Goal: Task Accomplishment & Management: Manage account settings

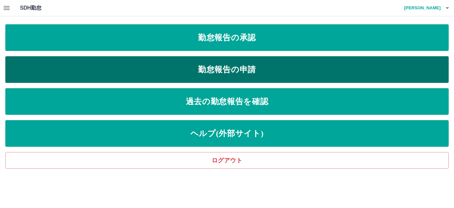
click at [253, 70] on link "勤怠報告の申請" at bounding box center [226, 69] width 443 height 27
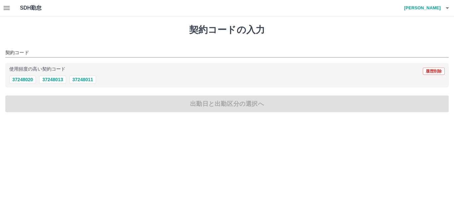
click at [5, 5] on icon "button" at bounding box center [7, 8] width 8 height 8
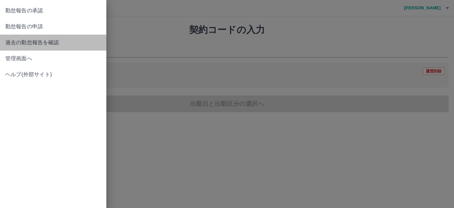
click at [24, 40] on span "過去の勤怠報告を確認" at bounding box center [53, 43] width 96 height 8
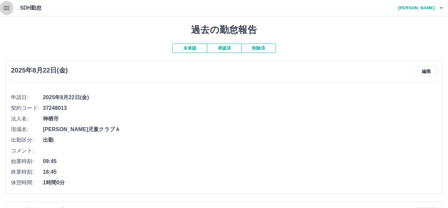
click at [5, 8] on icon "button" at bounding box center [7, 8] width 6 height 4
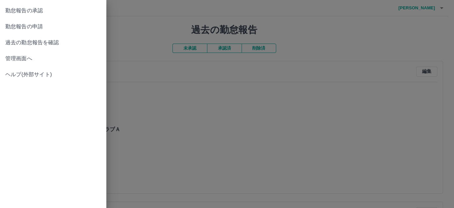
click at [42, 10] on span "勤怠報告の承認" at bounding box center [53, 11] width 96 height 8
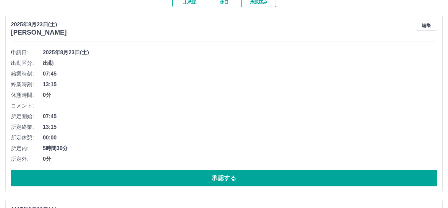
scroll to position [66, 0]
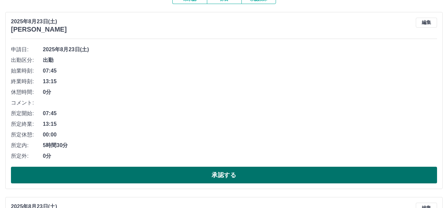
click at [261, 179] on button "承認する" at bounding box center [224, 174] width 426 height 17
click at [249, 171] on button "承認する" at bounding box center [224, 174] width 426 height 17
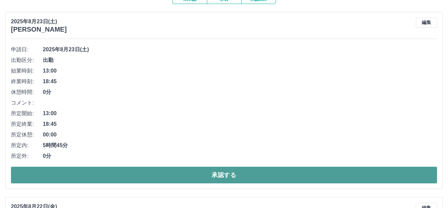
click at [257, 175] on button "承認する" at bounding box center [224, 174] width 426 height 17
click at [258, 179] on button "承認する" at bounding box center [224, 174] width 426 height 17
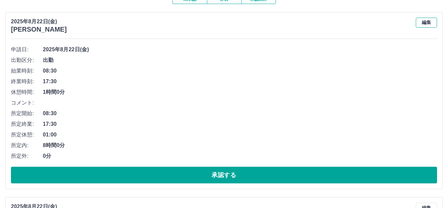
click at [430, 24] on button "編集" at bounding box center [426, 23] width 21 height 10
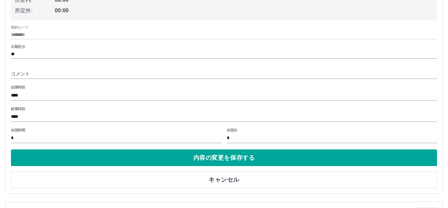
scroll to position [199, 0]
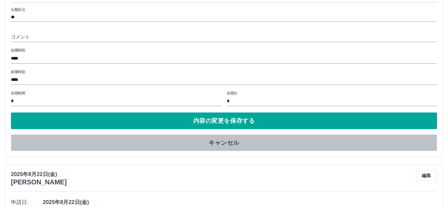
click at [217, 143] on button "キャンセル" at bounding box center [224, 142] width 426 height 17
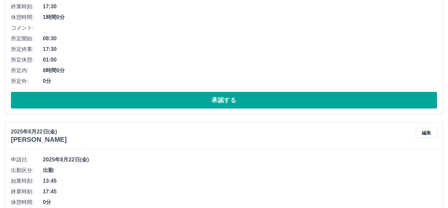
scroll to position [66, 0]
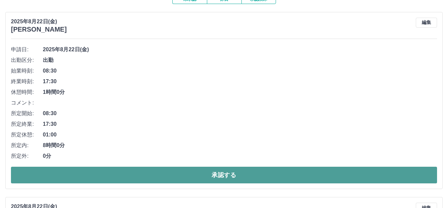
click at [213, 173] on button "承認する" at bounding box center [224, 174] width 426 height 17
click at [207, 174] on button "承認する" at bounding box center [224, 174] width 426 height 17
click at [211, 173] on button "承認する" at bounding box center [224, 174] width 426 height 17
click at [192, 175] on button "承認する" at bounding box center [224, 174] width 426 height 17
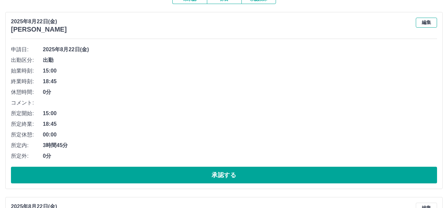
click at [425, 23] on button "編集" at bounding box center [426, 23] width 21 height 10
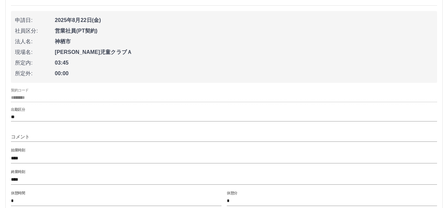
scroll to position [166, 0]
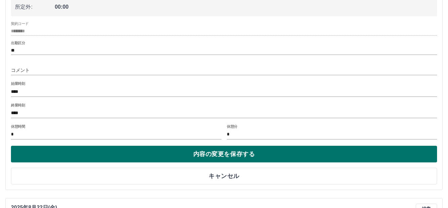
click at [242, 155] on button "内容の変更を保存する" at bounding box center [224, 153] width 426 height 17
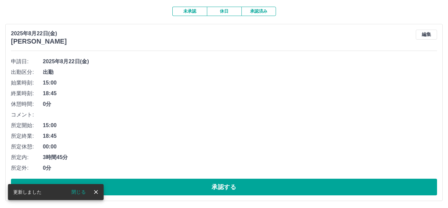
scroll to position [66, 0]
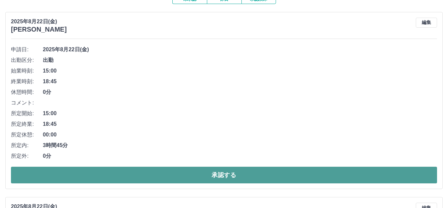
click at [259, 176] on button "承認する" at bounding box center [224, 174] width 426 height 17
click at [264, 179] on button "承認する" at bounding box center [224, 174] width 426 height 17
click at [266, 177] on button "承認する" at bounding box center [224, 174] width 426 height 17
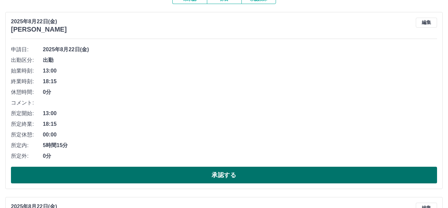
click at [272, 176] on button "承認する" at bounding box center [224, 174] width 426 height 17
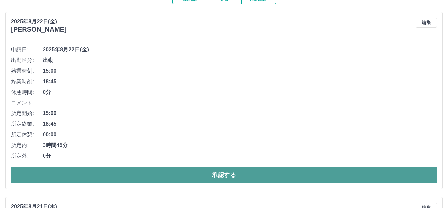
click at [283, 175] on button "承認する" at bounding box center [224, 174] width 426 height 17
click at [284, 174] on button "承認する" at bounding box center [224, 174] width 426 height 17
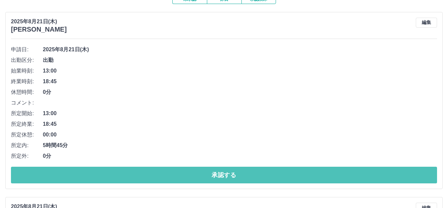
click at [285, 174] on button "承認する" at bounding box center [224, 174] width 426 height 17
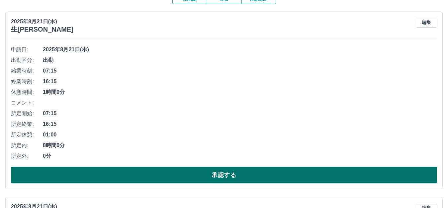
click at [233, 175] on button "承認する" at bounding box center [224, 174] width 426 height 17
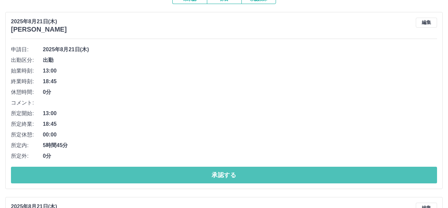
click at [233, 175] on button "承認する" at bounding box center [224, 174] width 426 height 17
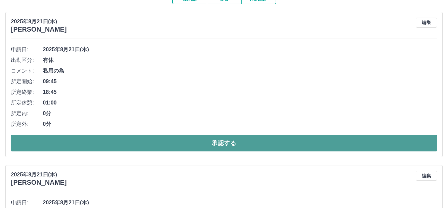
click at [233, 139] on button "承認する" at bounding box center [224, 142] width 426 height 17
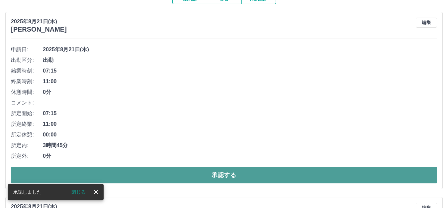
click at [234, 176] on button "承認する" at bounding box center [224, 174] width 426 height 17
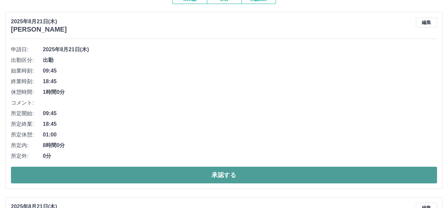
click at [234, 174] on button "承認する" at bounding box center [224, 174] width 426 height 17
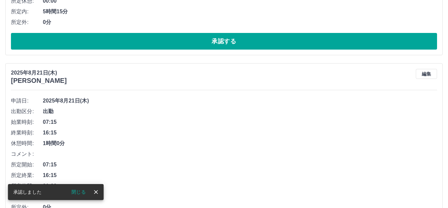
scroll to position [232, 0]
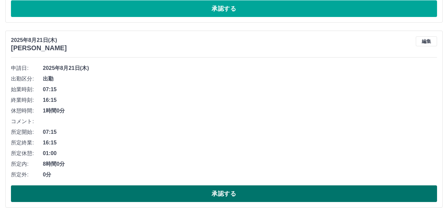
click at [233, 196] on button "承認する" at bounding box center [224, 193] width 426 height 17
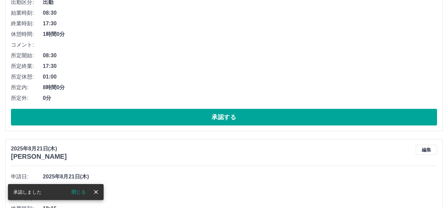
scroll to position [631, 0]
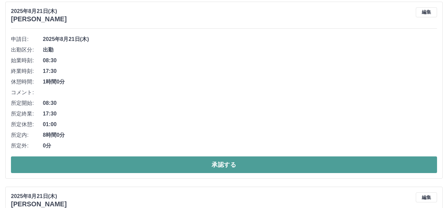
click at [205, 167] on button "承認する" at bounding box center [224, 164] width 426 height 17
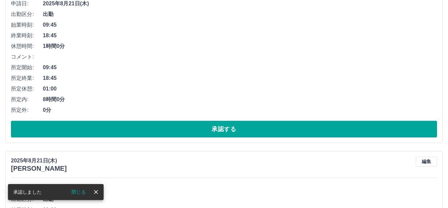
scroll to position [978, 0]
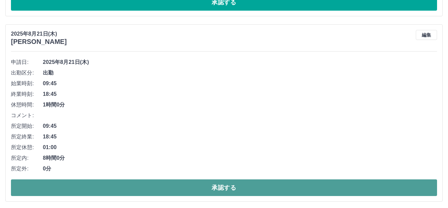
click at [226, 188] on button "承認する" at bounding box center [224, 187] width 426 height 17
click at [233, 186] on button "承認する" at bounding box center [224, 187] width 426 height 17
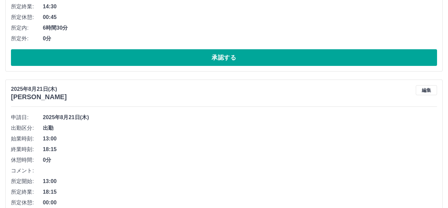
scroll to position [1528, 0]
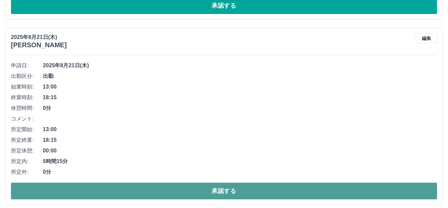
click at [317, 194] on button "承認する" at bounding box center [224, 190] width 426 height 17
click at [267, 188] on button "承認する" at bounding box center [224, 190] width 426 height 17
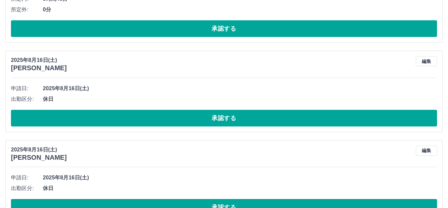
scroll to position [2093, 0]
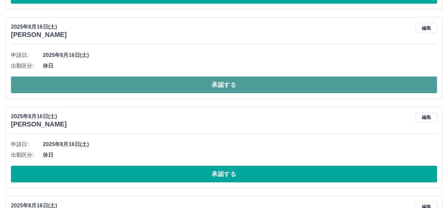
click at [268, 85] on button "承認する" at bounding box center [224, 84] width 426 height 17
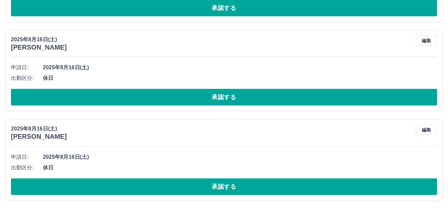
scroll to position [2259, 0]
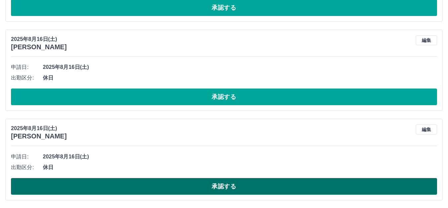
click at [263, 185] on button "承認する" at bounding box center [224, 186] width 426 height 17
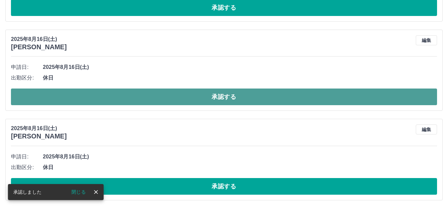
click at [235, 95] on button "承認する" at bounding box center [224, 96] width 426 height 17
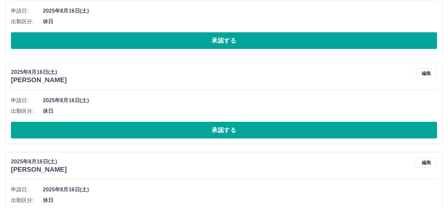
scroll to position [2325, 0]
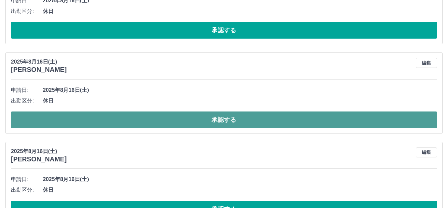
click at [233, 119] on button "承認する" at bounding box center [224, 119] width 426 height 17
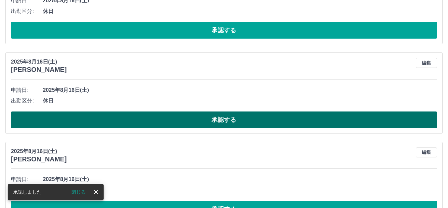
click at [218, 119] on button "承認する" at bounding box center [224, 119] width 426 height 17
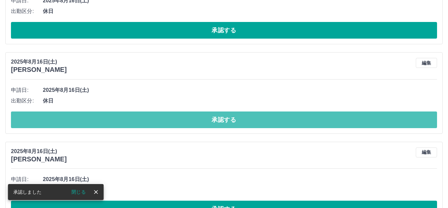
click at [218, 119] on button "承認する" at bounding box center [224, 119] width 426 height 17
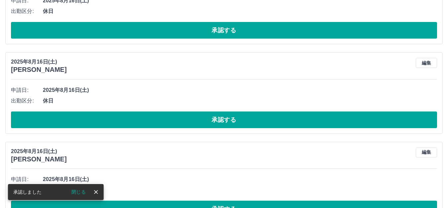
click at [218, 119] on button "承認する" at bounding box center [224, 119] width 426 height 17
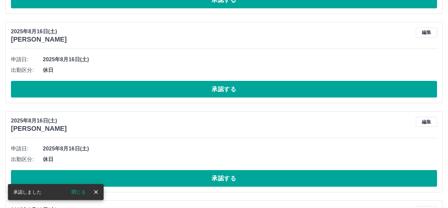
scroll to position [2724, 0]
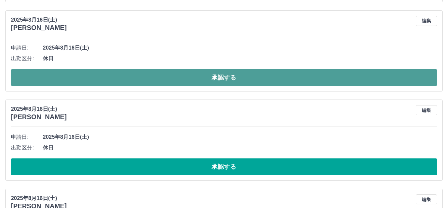
click at [257, 75] on button "承認する" at bounding box center [224, 77] width 426 height 17
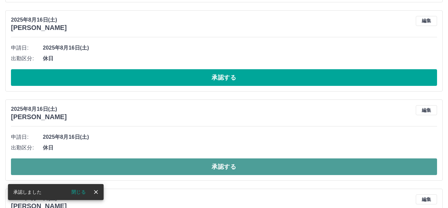
click at [241, 168] on button "承認する" at bounding box center [224, 166] width 426 height 17
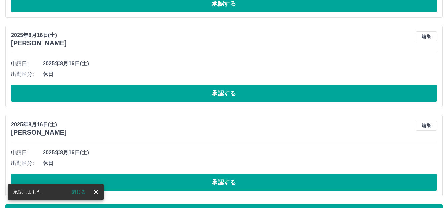
scroll to position [3142, 0]
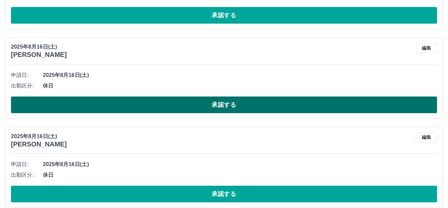
click at [235, 109] on button "承認する" at bounding box center [224, 104] width 426 height 17
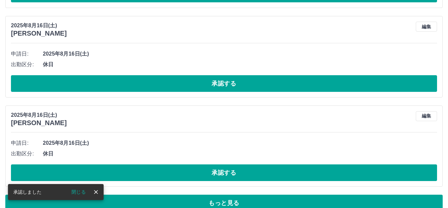
scroll to position [3175, 0]
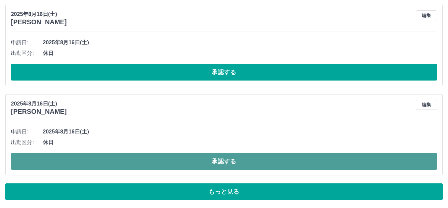
click at [236, 159] on button "承認する" at bounding box center [224, 161] width 426 height 17
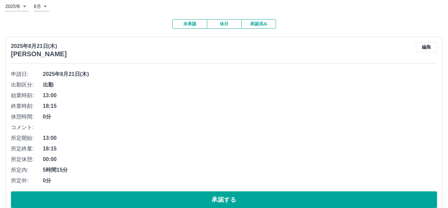
scroll to position [105, 0]
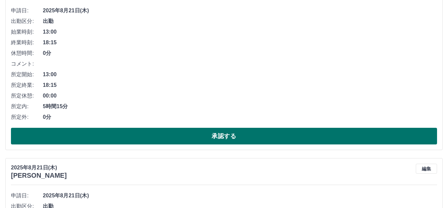
click at [203, 136] on button "承認する" at bounding box center [224, 136] width 426 height 17
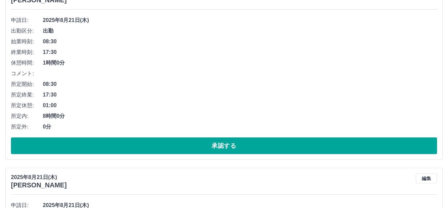
scroll to position [100, 0]
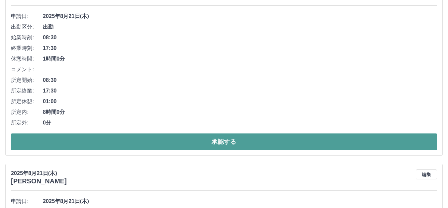
click at [231, 142] on button "承認する" at bounding box center [224, 141] width 426 height 17
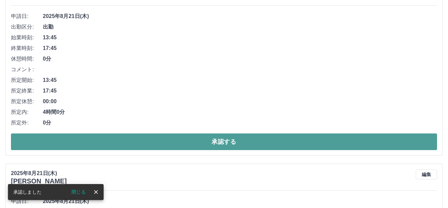
click at [216, 142] on button "承認する" at bounding box center [224, 141] width 426 height 17
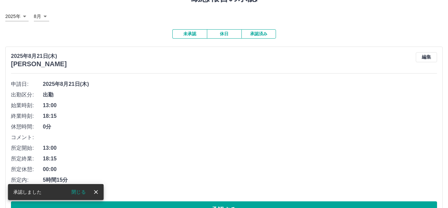
scroll to position [66, 0]
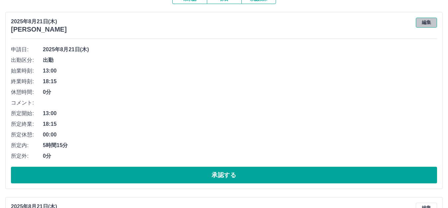
click at [425, 24] on button "編集" at bounding box center [426, 23] width 21 height 10
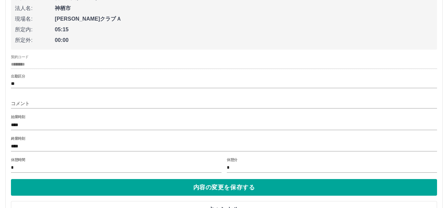
scroll to position [232, 0]
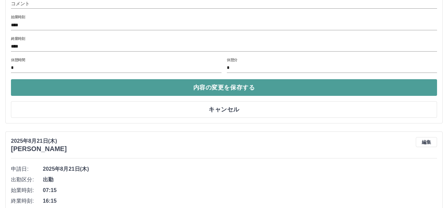
click at [227, 88] on button "内容の変更を保存する" at bounding box center [224, 87] width 426 height 17
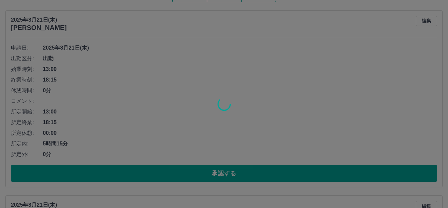
scroll to position [66, 0]
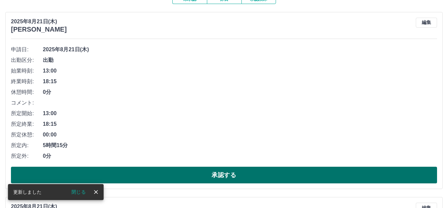
click at [237, 172] on button "承認する" at bounding box center [224, 174] width 426 height 17
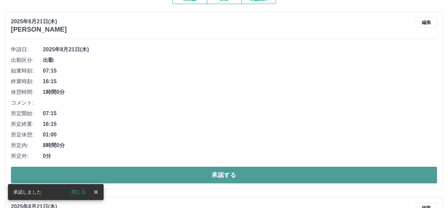
click at [229, 174] on button "承認する" at bounding box center [224, 174] width 426 height 17
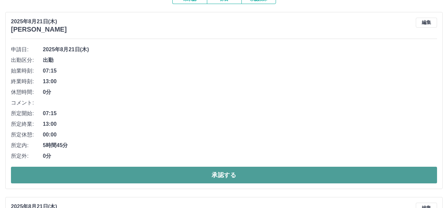
click at [239, 175] on button "承認する" at bounding box center [224, 174] width 426 height 17
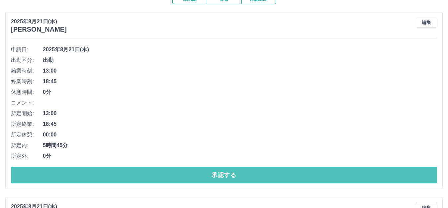
click at [242, 174] on button "承認する" at bounding box center [224, 174] width 426 height 17
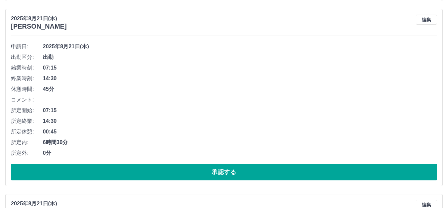
scroll to position [266, 0]
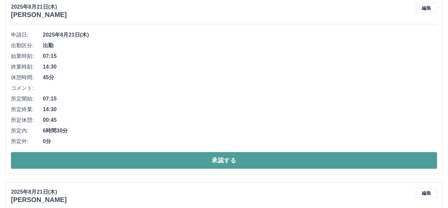
click at [261, 157] on button "承認する" at bounding box center [224, 160] width 426 height 17
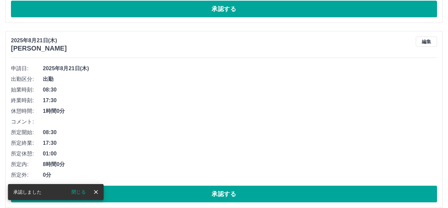
scroll to position [247, 0]
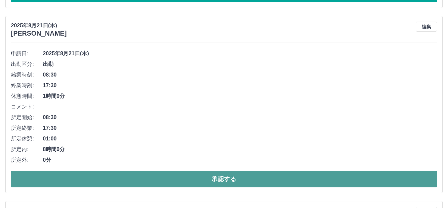
click at [257, 178] on button "承認する" at bounding box center [224, 178] width 426 height 17
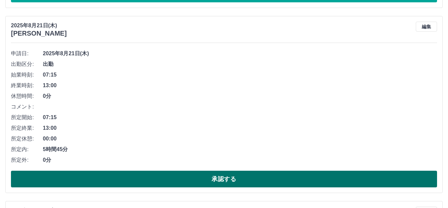
click at [289, 181] on button "承認する" at bounding box center [224, 178] width 426 height 17
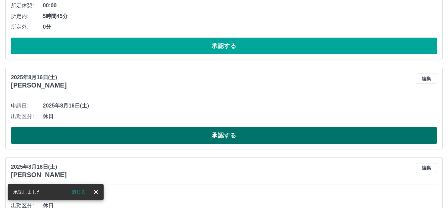
scroll to position [446, 0]
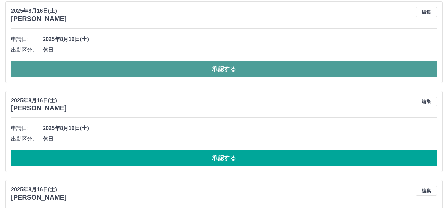
click at [246, 71] on button "承認する" at bounding box center [224, 68] width 426 height 17
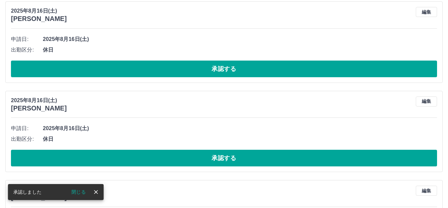
scroll to position [357, 0]
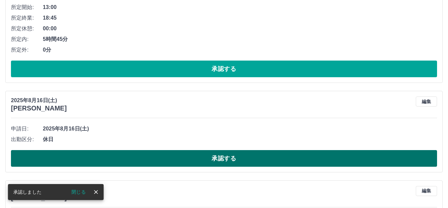
click at [238, 156] on button "承認する" at bounding box center [224, 158] width 426 height 17
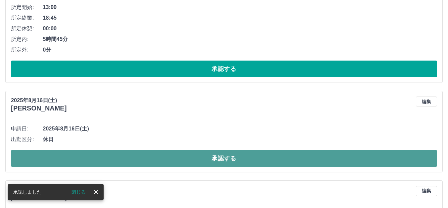
click at [235, 156] on button "承認する" at bounding box center [224, 158] width 426 height 17
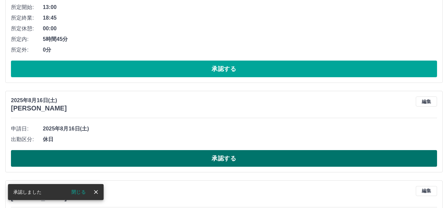
click at [236, 160] on button "承認する" at bounding box center [224, 158] width 426 height 17
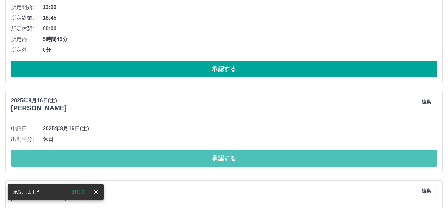
click at [236, 160] on button "承認する" at bounding box center [224, 158] width 426 height 17
click at [237, 159] on button "承認する" at bounding box center [224, 158] width 426 height 17
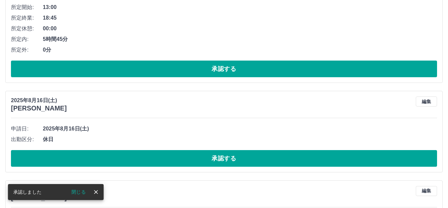
click at [237, 159] on button "承認する" at bounding box center [224, 158] width 426 height 17
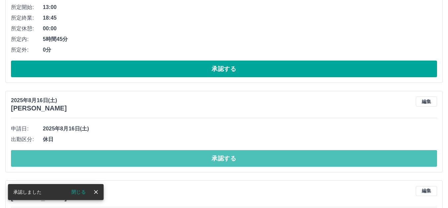
click at [237, 159] on button "承認する" at bounding box center [224, 158] width 426 height 17
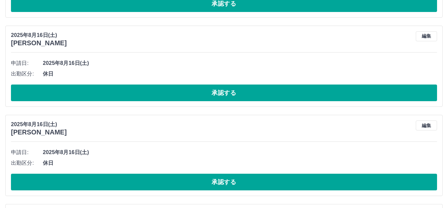
scroll to position [523, 0]
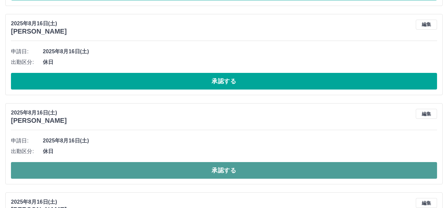
click at [226, 171] on button "承認する" at bounding box center [224, 170] width 426 height 17
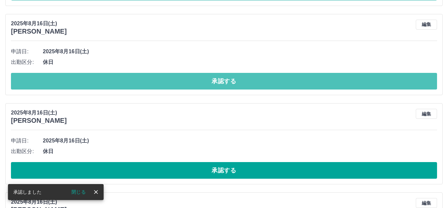
click at [234, 82] on button "承認する" at bounding box center [224, 81] width 426 height 17
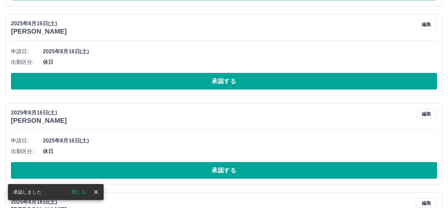
click at [234, 82] on button "承認する" at bounding box center [224, 81] width 426 height 17
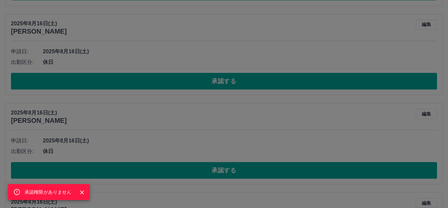
click at [234, 83] on div "承認権限がありません" at bounding box center [224, 104] width 448 height 208
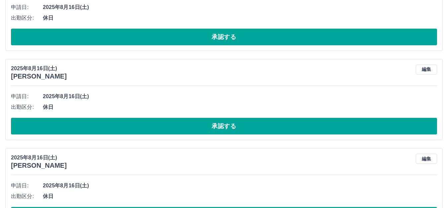
scroll to position [490, 0]
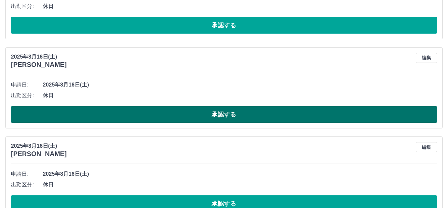
click at [221, 117] on button "承認する" at bounding box center [224, 114] width 426 height 17
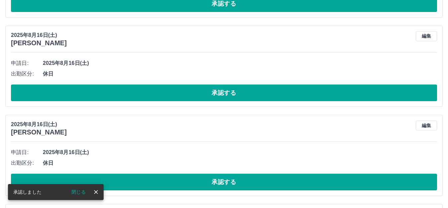
scroll to position [523, 0]
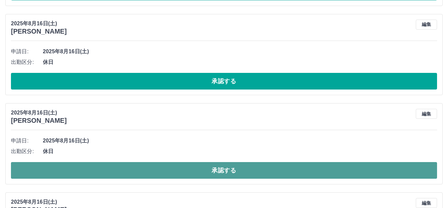
click at [225, 173] on button "承認する" at bounding box center [224, 170] width 426 height 17
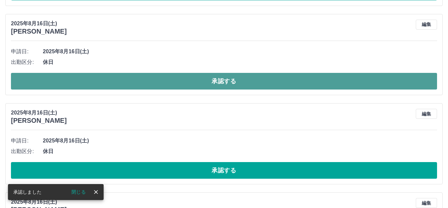
click at [218, 87] on button "承認する" at bounding box center [224, 81] width 426 height 17
click at [218, 81] on button "承認する" at bounding box center [224, 81] width 426 height 17
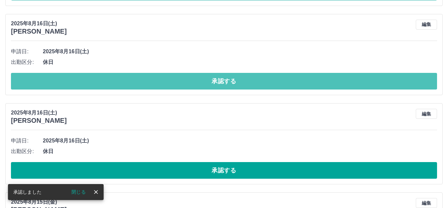
click at [218, 81] on button "承認する" at bounding box center [224, 81] width 426 height 17
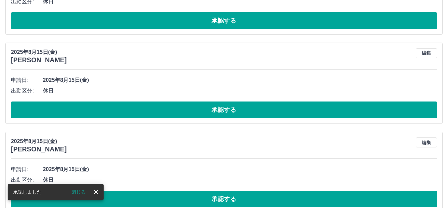
scroll to position [755, 0]
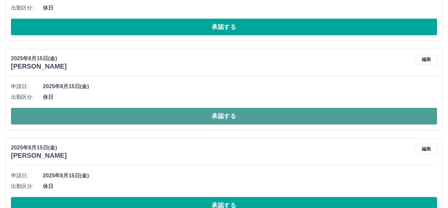
click at [232, 116] on button "承認する" at bounding box center [224, 116] width 426 height 17
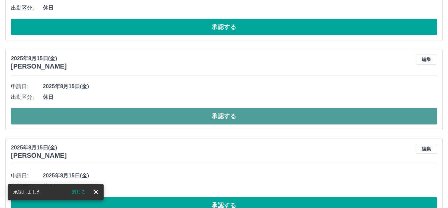
click at [232, 117] on button "承認する" at bounding box center [224, 116] width 426 height 17
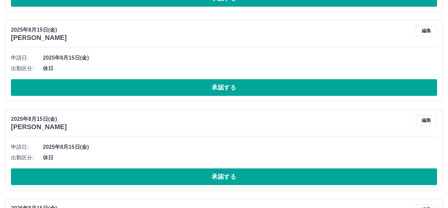
scroll to position [855, 0]
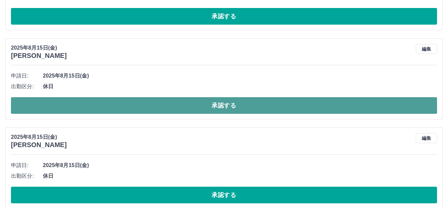
click at [219, 106] on button "承認する" at bounding box center [224, 105] width 426 height 17
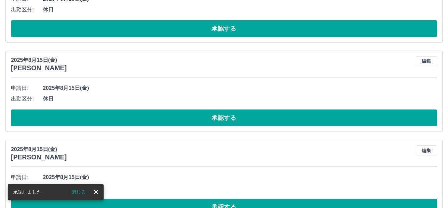
scroll to position [1054, 0]
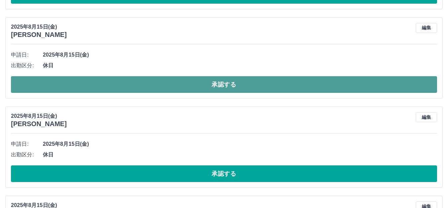
click at [247, 86] on button "承認する" at bounding box center [224, 84] width 426 height 17
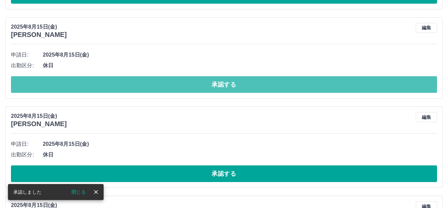
click at [247, 86] on button "承認する" at bounding box center [224, 84] width 426 height 17
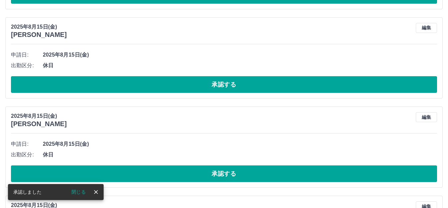
click at [247, 86] on button "承認する" at bounding box center [224, 84] width 426 height 17
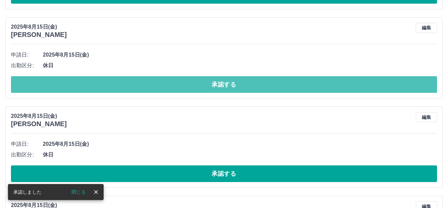
click at [247, 86] on button "承認する" at bounding box center [224, 84] width 426 height 17
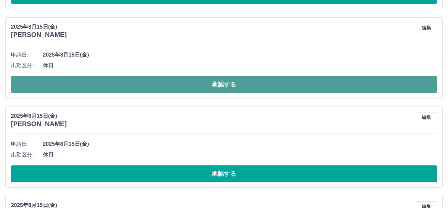
click at [239, 84] on button "承認する" at bounding box center [224, 84] width 426 height 17
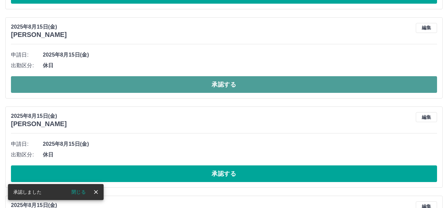
click at [242, 81] on button "承認する" at bounding box center [224, 84] width 426 height 17
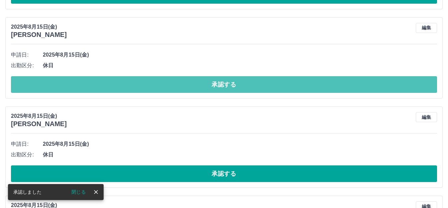
click at [242, 81] on button "承認する" at bounding box center [224, 84] width 426 height 17
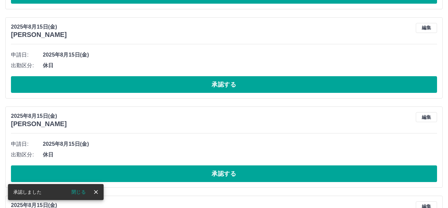
click at [243, 82] on button "承認する" at bounding box center [224, 84] width 426 height 17
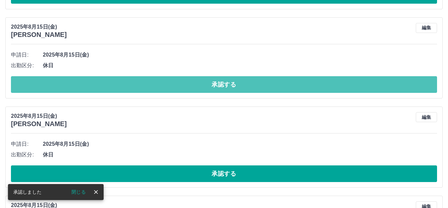
click at [243, 83] on button "承認する" at bounding box center [224, 84] width 426 height 17
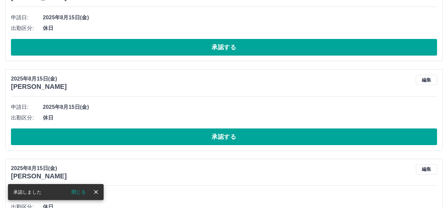
scroll to position [1220, 0]
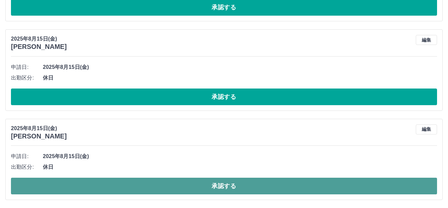
click at [255, 184] on button "承認する" at bounding box center [224, 185] width 426 height 17
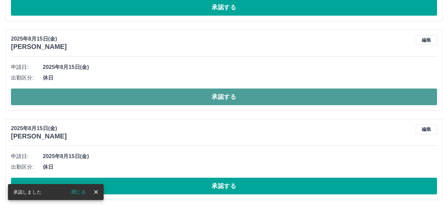
click at [234, 97] on button "承認する" at bounding box center [224, 96] width 426 height 17
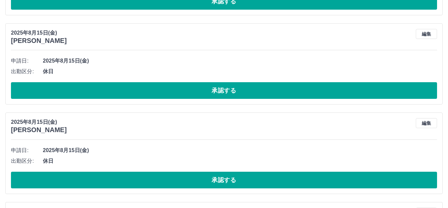
scroll to position [1951, 0]
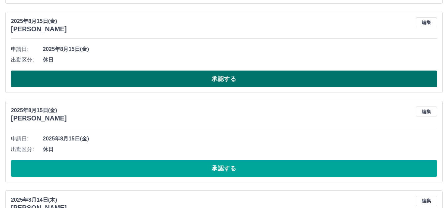
click at [234, 79] on button "承認する" at bounding box center [224, 78] width 426 height 17
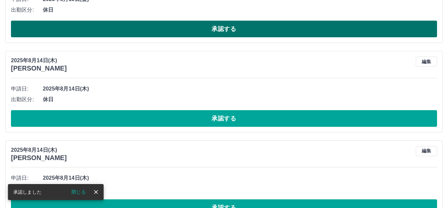
scroll to position [2017, 0]
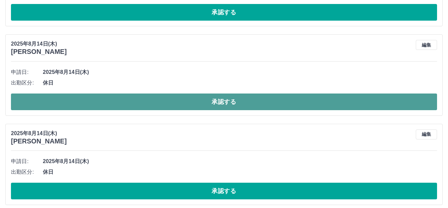
click at [239, 102] on button "承認する" at bounding box center [224, 101] width 426 height 17
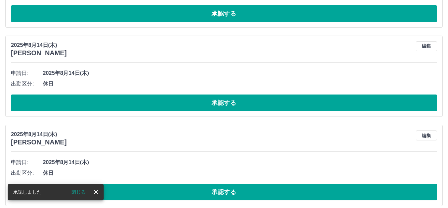
scroll to position [2117, 0]
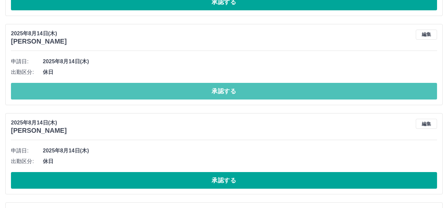
click at [225, 90] on button "承認する" at bounding box center [224, 91] width 426 height 17
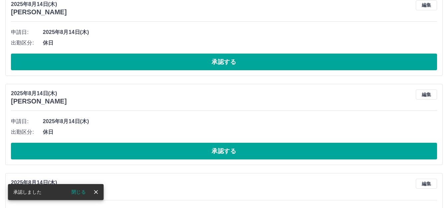
scroll to position [2183, 0]
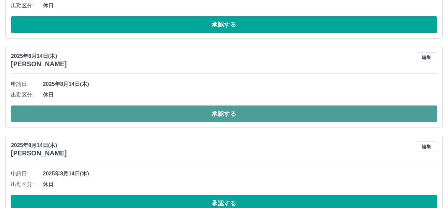
click at [234, 113] on button "承認する" at bounding box center [224, 113] width 426 height 17
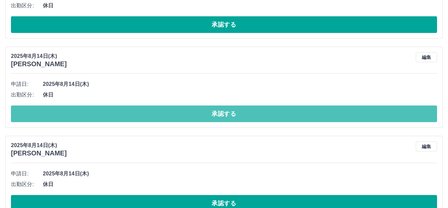
click at [234, 113] on button "承認する" at bounding box center [224, 113] width 426 height 17
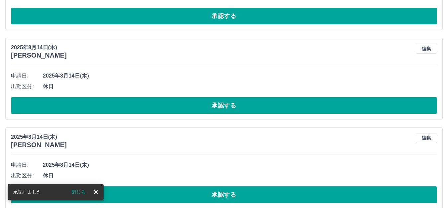
scroll to position [2283, 0]
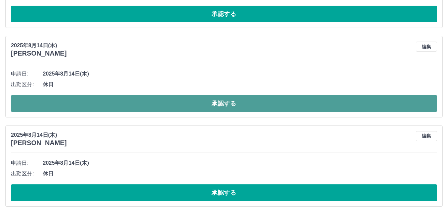
click at [236, 105] on button "承認する" at bounding box center [224, 103] width 426 height 17
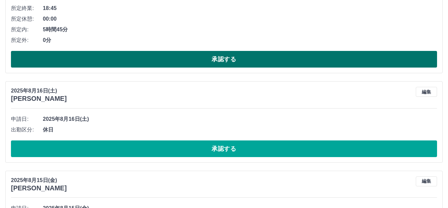
scroll to position [432, 0]
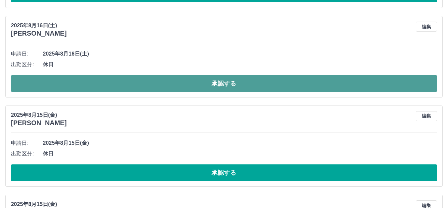
click at [267, 85] on button "承認する" at bounding box center [224, 83] width 426 height 17
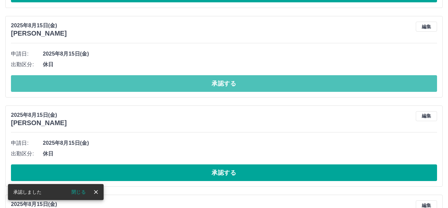
click at [267, 85] on button "承認する" at bounding box center [224, 83] width 426 height 17
click at [265, 85] on button "承認する" at bounding box center [224, 83] width 426 height 17
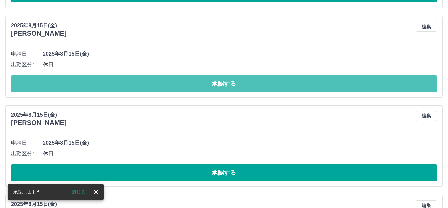
click at [265, 85] on button "承認する" at bounding box center [224, 83] width 426 height 17
click at [258, 83] on button "承認する" at bounding box center [224, 83] width 426 height 17
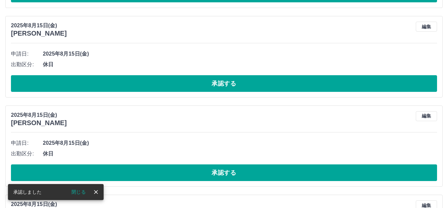
click at [258, 83] on button "承認する" at bounding box center [224, 83] width 426 height 17
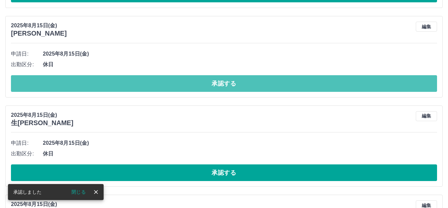
click at [258, 83] on button "承認する" at bounding box center [224, 83] width 426 height 17
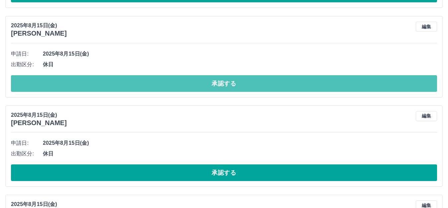
click at [230, 84] on button "承認する" at bounding box center [224, 83] width 426 height 17
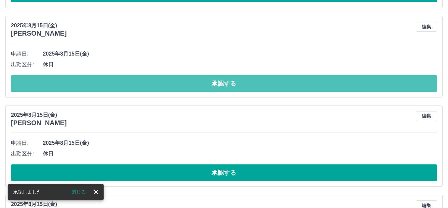
click at [230, 84] on button "承認する" at bounding box center [224, 83] width 426 height 17
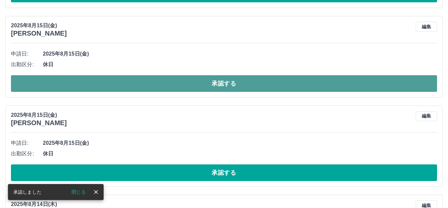
click at [256, 83] on button "承認する" at bounding box center [224, 83] width 426 height 17
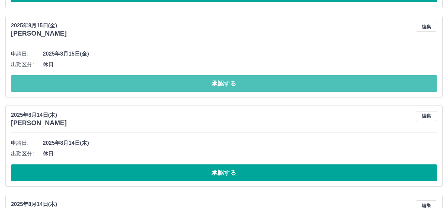
click at [256, 83] on button "承認する" at bounding box center [224, 83] width 426 height 17
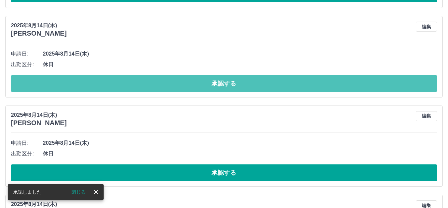
click at [256, 83] on button "承認する" at bounding box center [224, 83] width 426 height 17
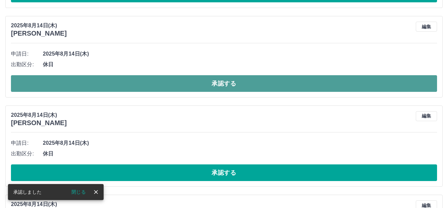
click at [257, 83] on button "承認する" at bounding box center [224, 83] width 426 height 17
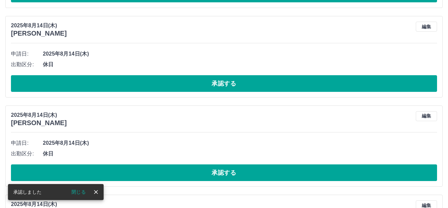
click at [257, 83] on button "承認する" at bounding box center [224, 83] width 426 height 17
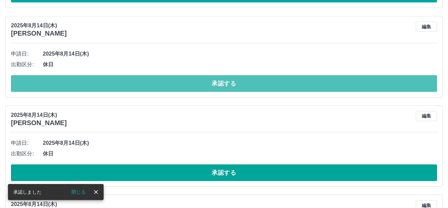
click at [257, 83] on button "承認する" at bounding box center [224, 83] width 426 height 17
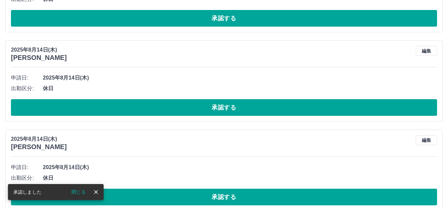
scroll to position [598, 0]
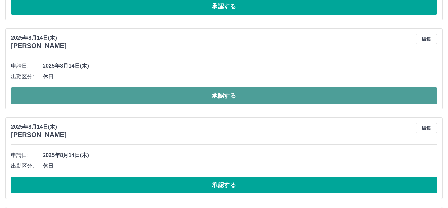
click at [253, 95] on button "承認する" at bounding box center [224, 95] width 426 height 17
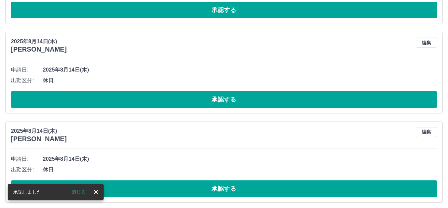
scroll to position [697, 0]
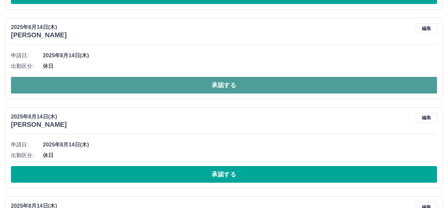
click at [257, 86] on button "承認する" at bounding box center [224, 85] width 426 height 17
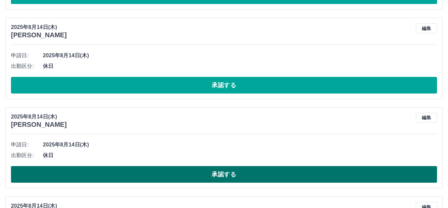
click at [227, 172] on button "承認する" at bounding box center [224, 174] width 426 height 17
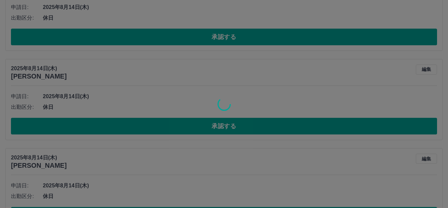
scroll to position [764, 0]
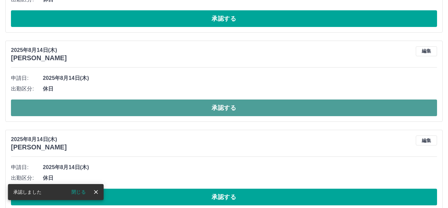
click at [217, 106] on button "承認する" at bounding box center [224, 107] width 426 height 17
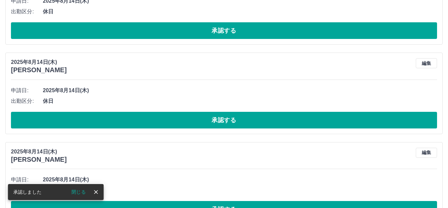
scroll to position [963, 0]
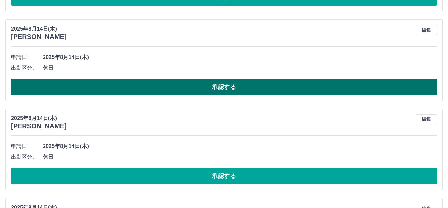
click at [220, 86] on button "承認する" at bounding box center [224, 86] width 426 height 17
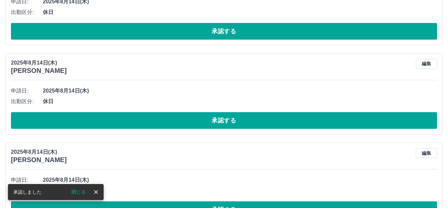
scroll to position [1029, 0]
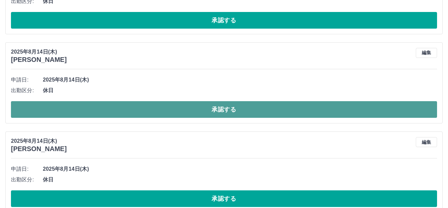
click at [240, 110] on button "承認する" at bounding box center [224, 109] width 426 height 17
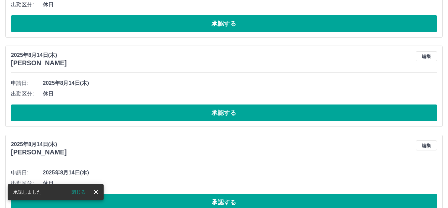
scroll to position [1129, 0]
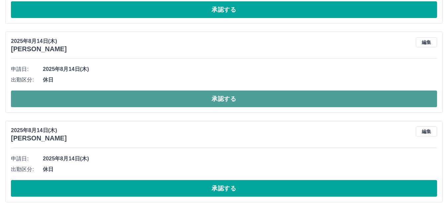
click at [211, 97] on button "承認する" at bounding box center [224, 98] width 426 height 17
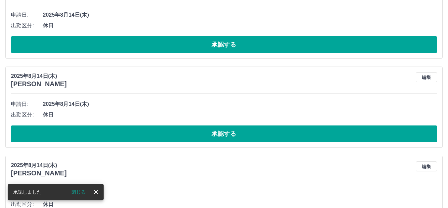
scroll to position [1395, 0]
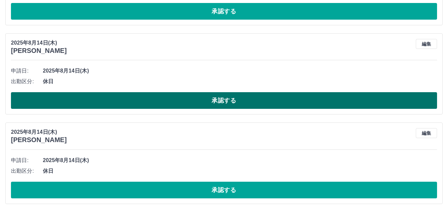
click at [222, 98] on button "承認する" at bounding box center [224, 100] width 426 height 17
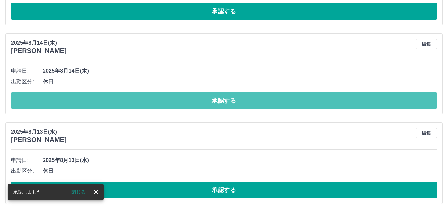
click at [224, 98] on button "承認する" at bounding box center [224, 100] width 426 height 17
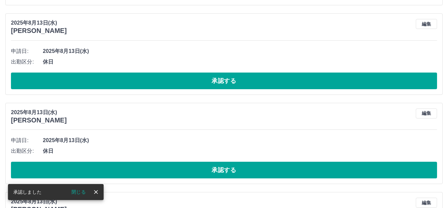
scroll to position [1760, 0]
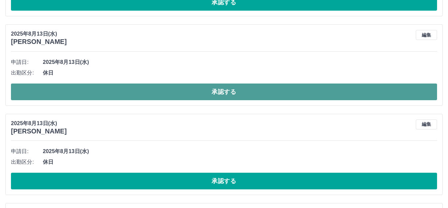
click at [229, 92] on button "承認する" at bounding box center [224, 91] width 426 height 17
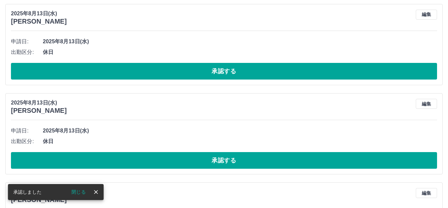
scroll to position [2125, 0]
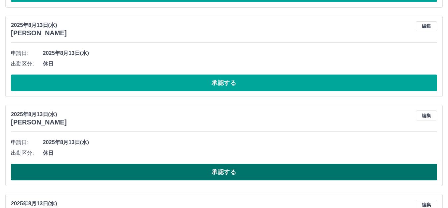
click at [230, 172] on button "承認する" at bounding box center [224, 171] width 426 height 17
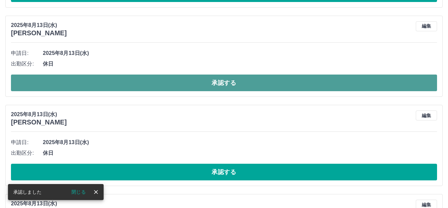
click at [212, 85] on button "承認する" at bounding box center [224, 82] width 426 height 17
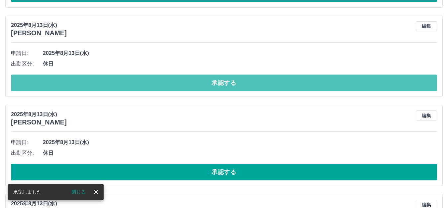
click at [213, 85] on button "承認する" at bounding box center [224, 82] width 426 height 17
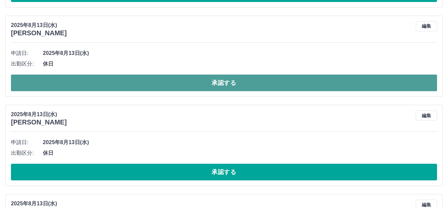
click at [197, 82] on button "承認する" at bounding box center [224, 82] width 426 height 17
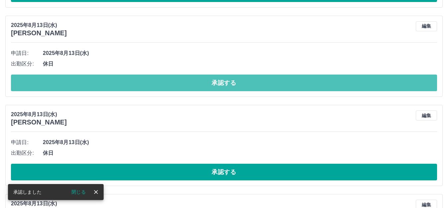
click at [197, 82] on button "承認する" at bounding box center [224, 82] width 426 height 17
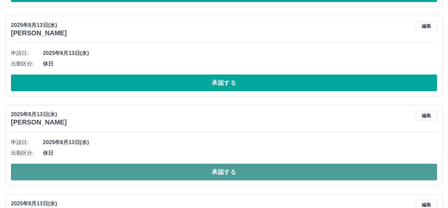
click at [228, 173] on button "承認する" at bounding box center [224, 171] width 426 height 17
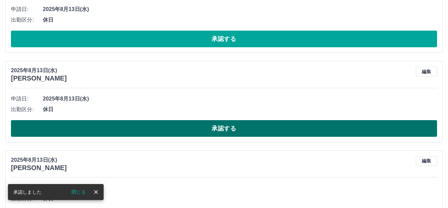
scroll to position [2291, 0]
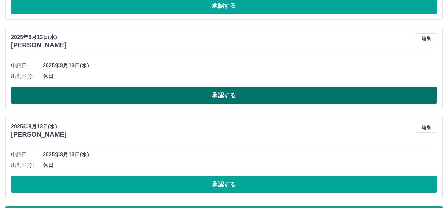
click at [230, 96] on button "承認する" at bounding box center [224, 95] width 426 height 17
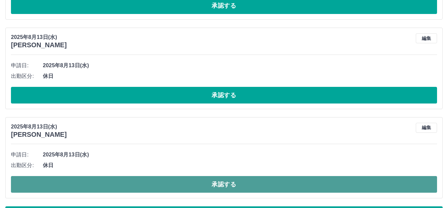
click at [222, 183] on button "承認する" at bounding box center [224, 184] width 426 height 17
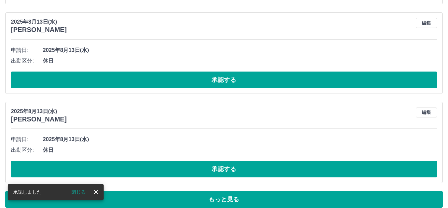
scroll to position [2315, 0]
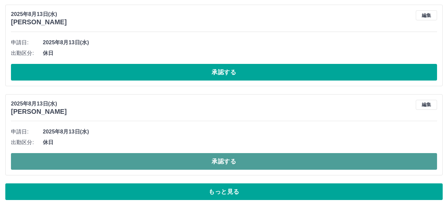
click at [251, 164] on button "承認する" at bounding box center [224, 161] width 426 height 17
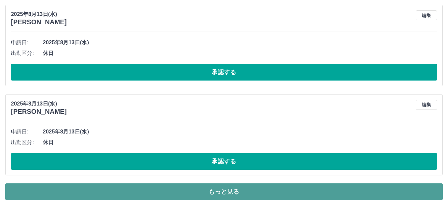
click at [396, 192] on button "もっと見る" at bounding box center [223, 191] width 437 height 17
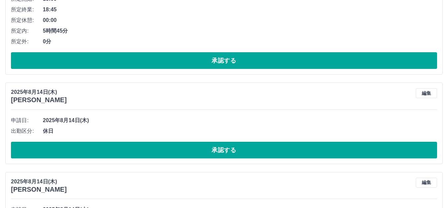
scroll to position [398, 0]
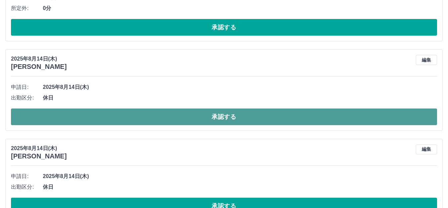
click at [244, 117] on button "承認する" at bounding box center [224, 116] width 426 height 17
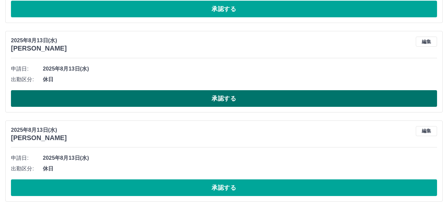
scroll to position [2849, 0]
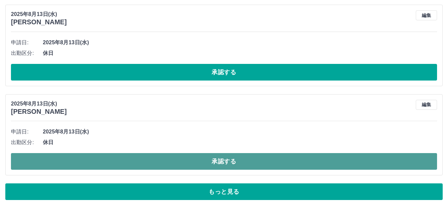
click at [228, 162] on button "承認する" at bounding box center [224, 161] width 426 height 17
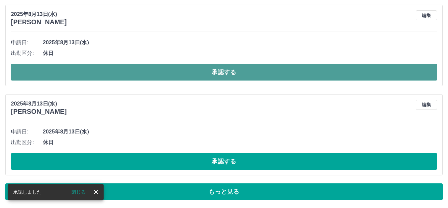
click at [226, 70] on button "承認する" at bounding box center [224, 72] width 426 height 17
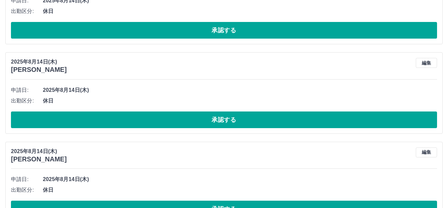
scroll to position [658, 0]
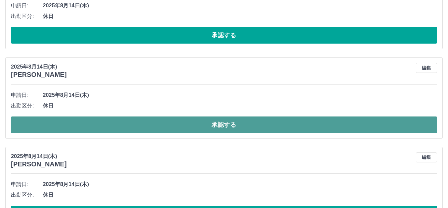
click at [243, 123] on button "承認する" at bounding box center [224, 124] width 426 height 17
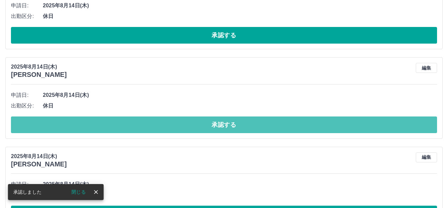
click at [243, 123] on button "承認する" at bounding box center [224, 124] width 426 height 17
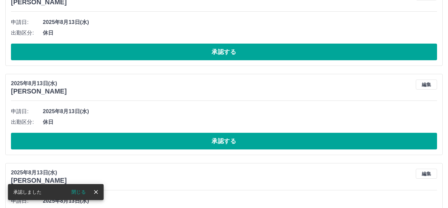
scroll to position [1366, 0]
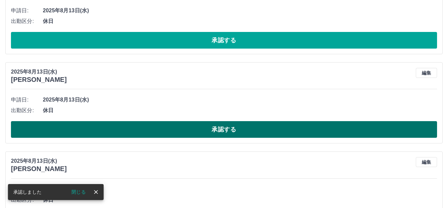
click at [221, 133] on button "承認する" at bounding box center [224, 129] width 426 height 17
click at [220, 131] on button "承認する" at bounding box center [224, 129] width 426 height 17
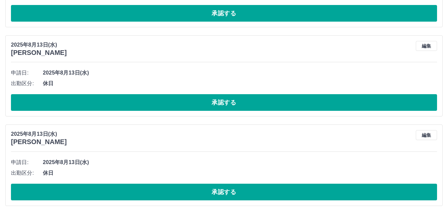
scroll to position [1432, 0]
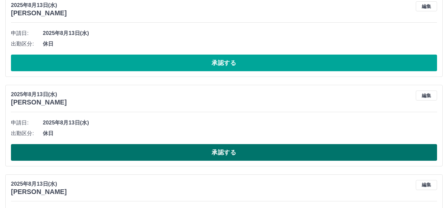
click at [219, 149] on button "承認する" at bounding box center [224, 152] width 426 height 17
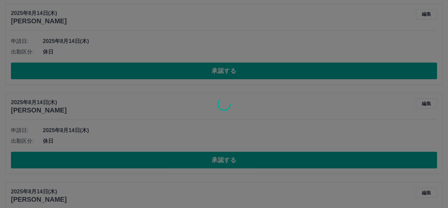
scroll to position [801, 0]
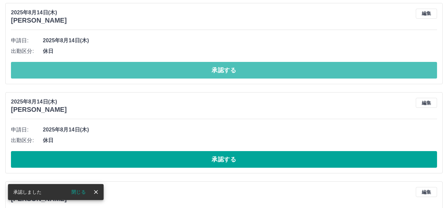
click at [264, 69] on button "承認する" at bounding box center [224, 70] width 426 height 17
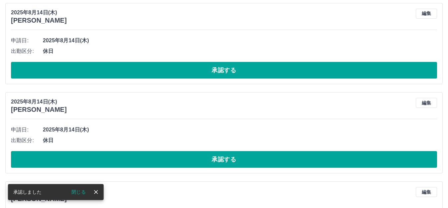
scroll to position [712, 0]
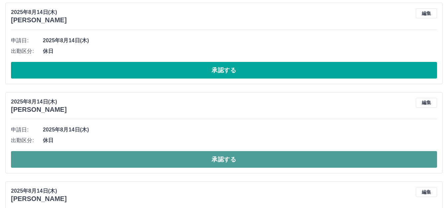
click at [239, 157] on button "承認する" at bounding box center [224, 159] width 426 height 17
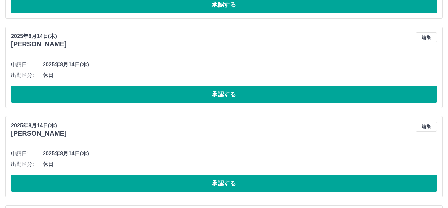
scroll to position [390, 0]
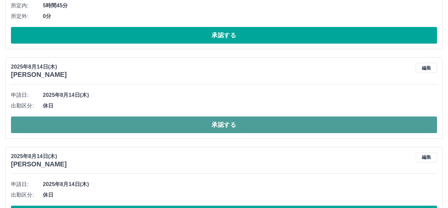
click at [249, 122] on button "承認する" at bounding box center [224, 124] width 426 height 17
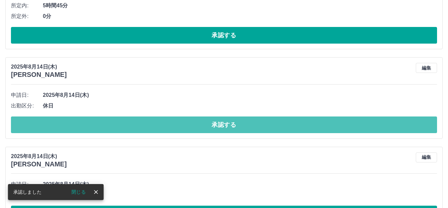
click at [249, 122] on button "承認する" at bounding box center [224, 124] width 426 height 17
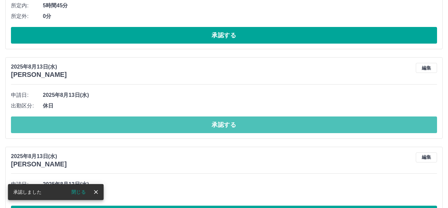
click at [249, 122] on button "承認する" at bounding box center [224, 124] width 426 height 17
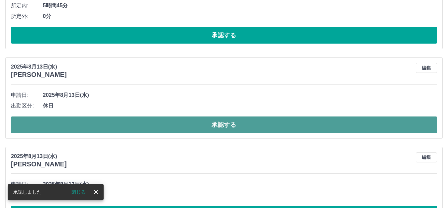
click at [242, 120] on button "承認する" at bounding box center [224, 124] width 426 height 17
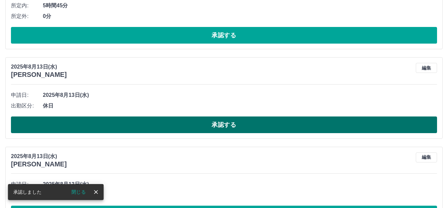
click at [242, 123] on button "承認する" at bounding box center [224, 124] width 426 height 17
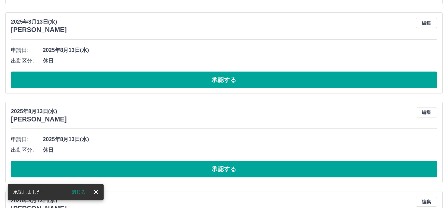
scroll to position [424, 0]
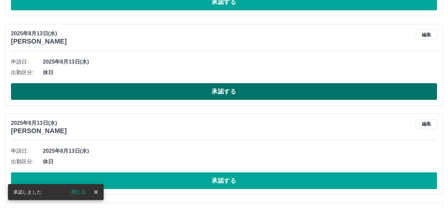
click at [226, 93] on button "承認する" at bounding box center [224, 91] width 426 height 17
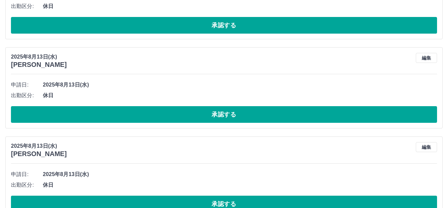
scroll to position [590, 0]
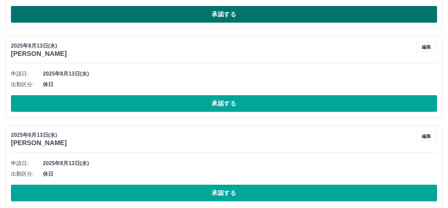
click at [235, 15] on button "承認する" at bounding box center [224, 14] width 426 height 17
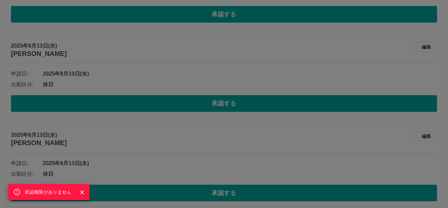
click at [244, 102] on div "承認権限がありません" at bounding box center [224, 104] width 448 height 208
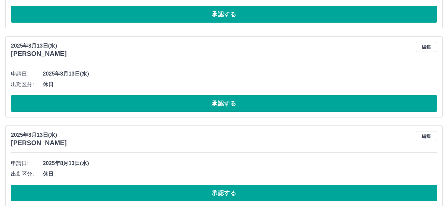
click at [244, 102] on button "承認する" at bounding box center [224, 103] width 426 height 17
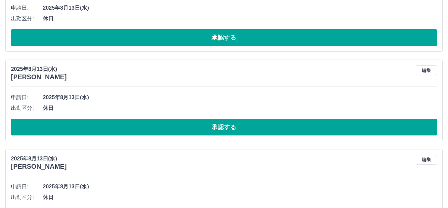
scroll to position [656, 0]
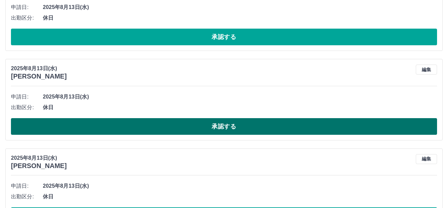
click at [239, 125] on button "承認する" at bounding box center [224, 126] width 426 height 17
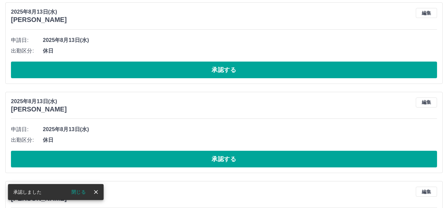
scroll to position [723, 0]
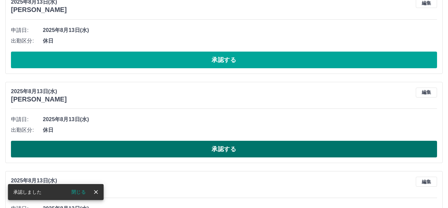
click at [251, 146] on button "承認する" at bounding box center [224, 148] width 426 height 17
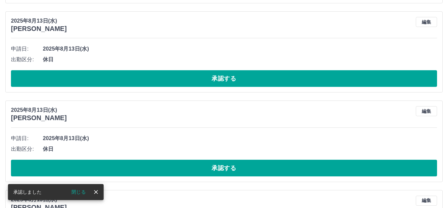
scroll to position [889, 0]
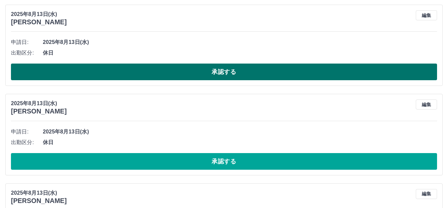
click at [256, 70] on button "承認する" at bounding box center [224, 71] width 426 height 17
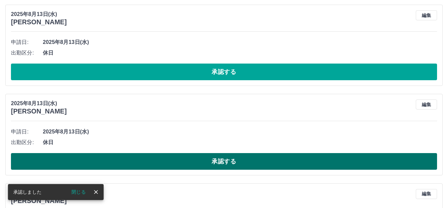
click at [238, 162] on button "承認する" at bounding box center [224, 161] width 426 height 17
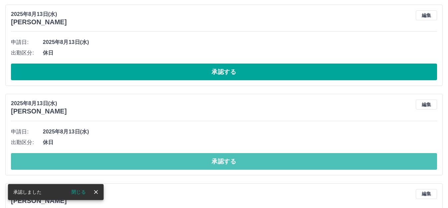
click at [237, 161] on button "承認する" at bounding box center [224, 161] width 426 height 17
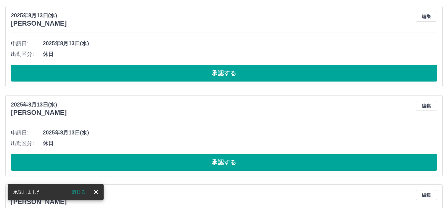
scroll to position [1055, 0]
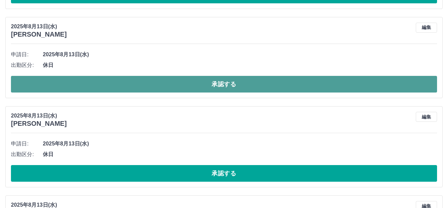
click at [259, 86] on button "承認する" at bounding box center [224, 84] width 426 height 17
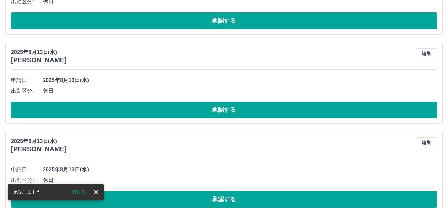
scroll to position [1121, 0]
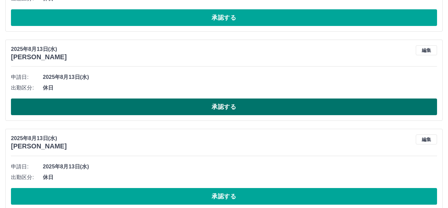
click at [268, 111] on button "承認する" at bounding box center [224, 106] width 426 height 17
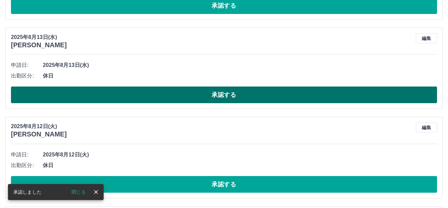
scroll to position [1420, 0]
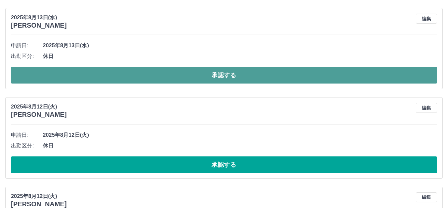
click at [265, 74] on button "承認する" at bounding box center [224, 75] width 426 height 17
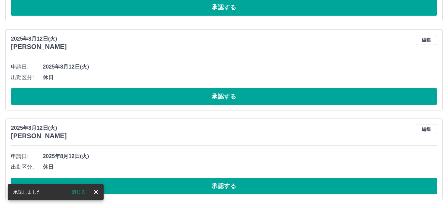
scroll to position [1399, 0]
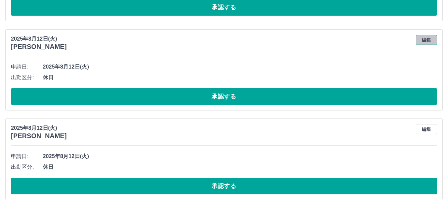
click at [425, 39] on button "編集" at bounding box center [426, 40] width 21 height 10
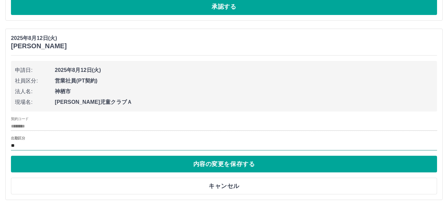
click at [21, 146] on input "**" at bounding box center [224, 145] width 426 height 8
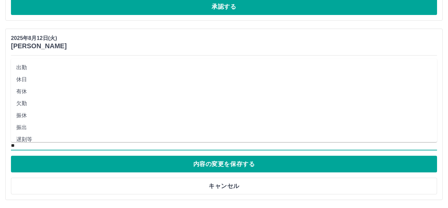
click at [25, 64] on li "出勤" at bounding box center [224, 67] width 426 height 12
type input "**"
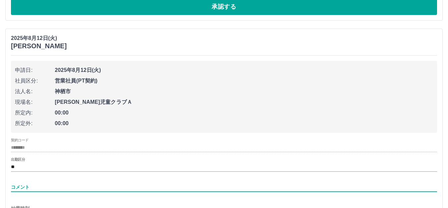
click at [21, 186] on input "コメント" at bounding box center [224, 187] width 426 height 10
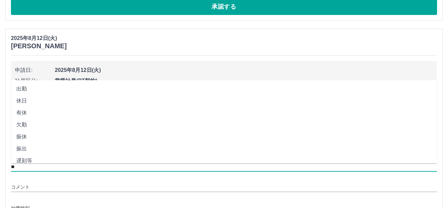
click at [17, 164] on input "**" at bounding box center [224, 166] width 426 height 8
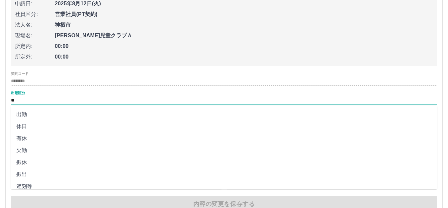
scroll to position [33, 0]
click at [94, 95] on div "出勤区分 **" at bounding box center [224, 98] width 426 height 14
click at [61, 97] on input "**" at bounding box center [224, 100] width 426 height 8
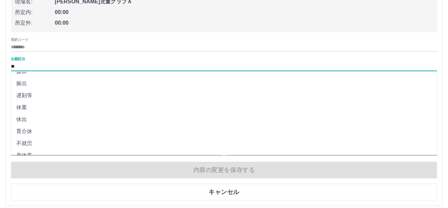
scroll to position [66, 0]
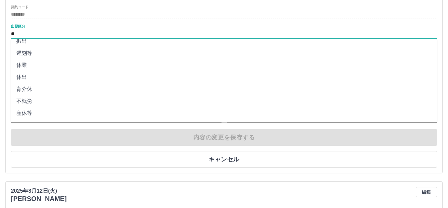
click at [114, 137] on div "内容の変更を保存する キャンセル" at bounding box center [224, 148] width 426 height 39
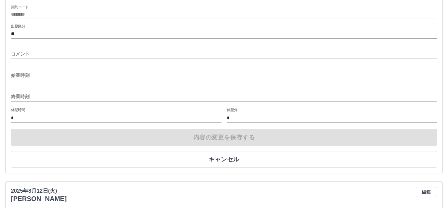
click at [43, 75] on input "始業時刻" at bounding box center [224, 75] width 426 height 10
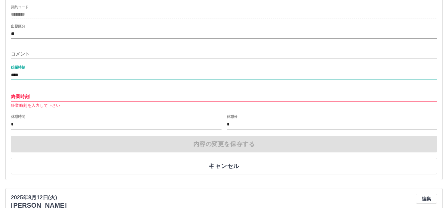
type input "****"
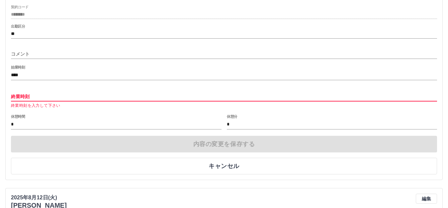
click at [40, 97] on input "終業時刻" at bounding box center [224, 97] width 426 height 10
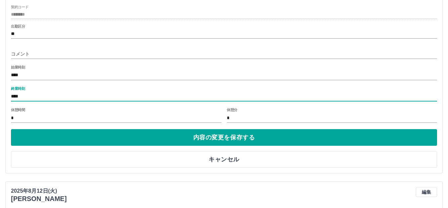
type input "****"
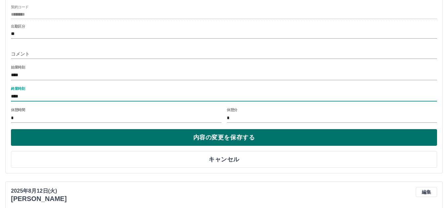
click at [213, 136] on button "内容の変更を保存する" at bounding box center [224, 137] width 426 height 17
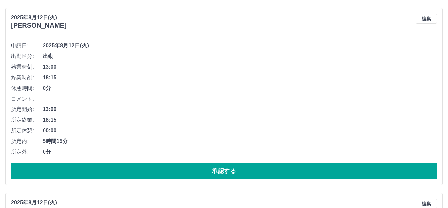
scroll to position [1462, 0]
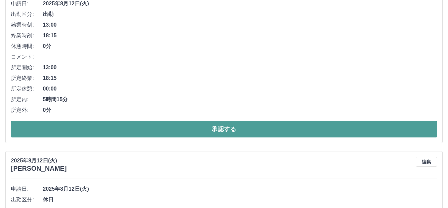
click at [242, 130] on button "承認する" at bounding box center [224, 129] width 426 height 17
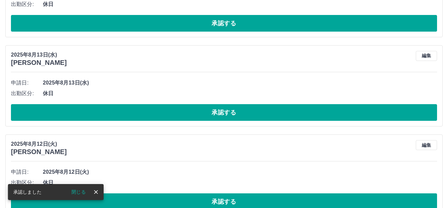
scroll to position [1310, 0]
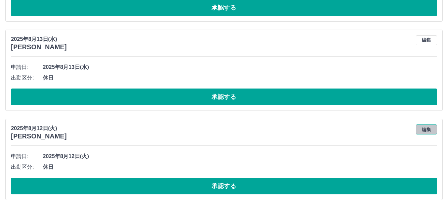
click at [420, 128] on button "編集" at bounding box center [426, 129] width 21 height 10
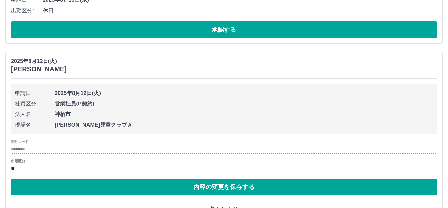
scroll to position [1400, 0]
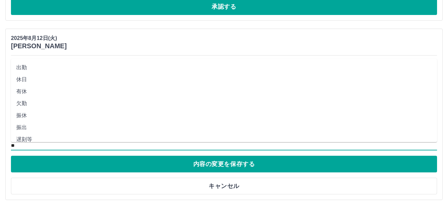
click at [18, 144] on input "**" at bounding box center [224, 145] width 426 height 8
drag, startPoint x: 26, startPoint y: 114, endPoint x: 26, endPoint y: 123, distance: 9.0
click at [26, 114] on li "振休" at bounding box center [224, 115] width 426 height 12
type input "**"
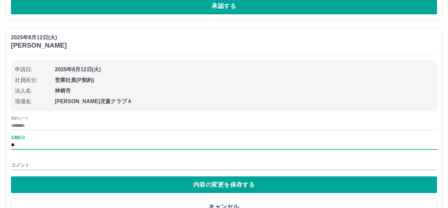
click at [29, 161] on input "コメント" at bounding box center [224, 165] width 426 height 10
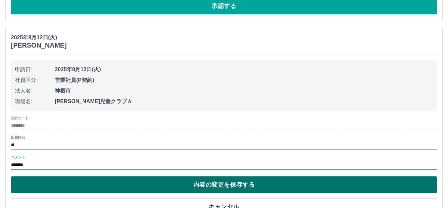
type input "*******"
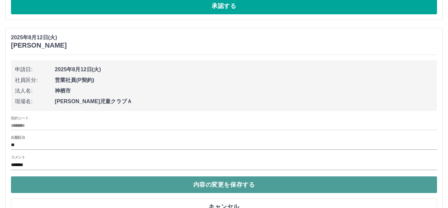
click at [50, 180] on button "内容の変更を保存する" at bounding box center [224, 184] width 426 height 17
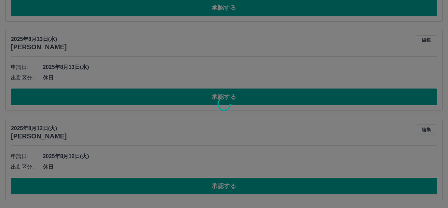
scroll to position [1374, 0]
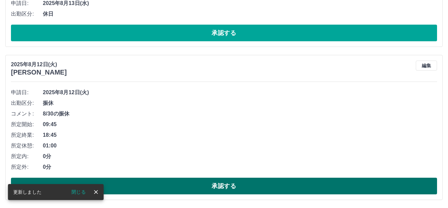
click at [208, 189] on button "承認する" at bounding box center [224, 185] width 426 height 17
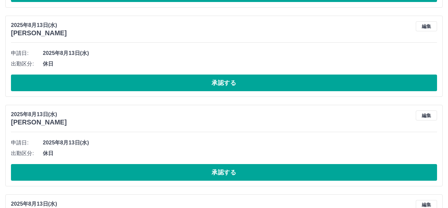
scroll to position [889, 0]
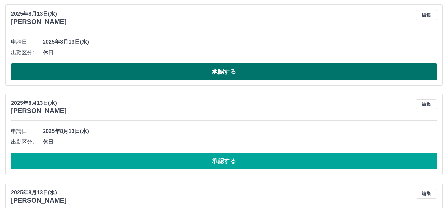
click at [224, 74] on button "承認する" at bounding box center [224, 71] width 426 height 17
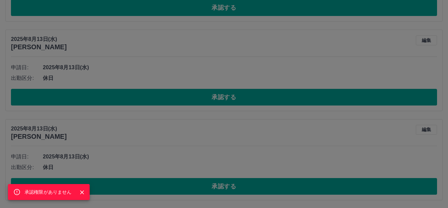
scroll to position [1221, 0]
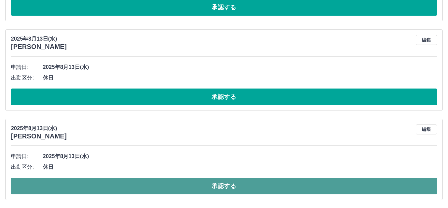
click at [213, 186] on button "承認する" at bounding box center [224, 185] width 426 height 17
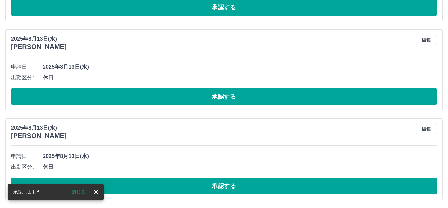
scroll to position [1132, 0]
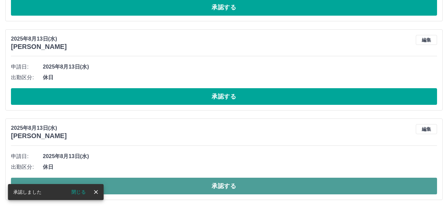
click at [201, 187] on button "承認する" at bounding box center [224, 185] width 426 height 17
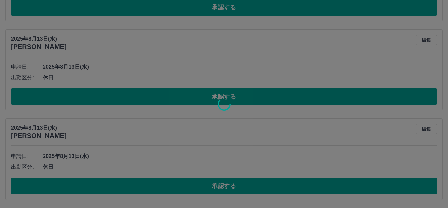
scroll to position [1043, 0]
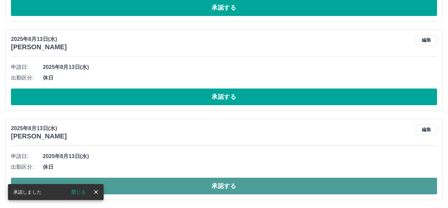
click at [211, 186] on button "承認する" at bounding box center [224, 185] width 426 height 17
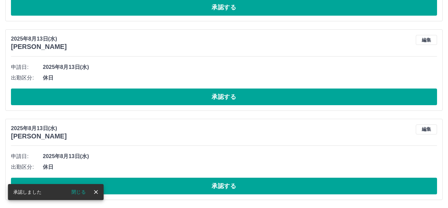
scroll to position [954, 0]
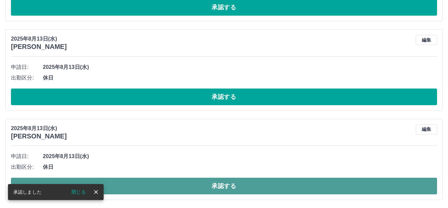
click at [221, 186] on button "承認する" at bounding box center [224, 185] width 426 height 17
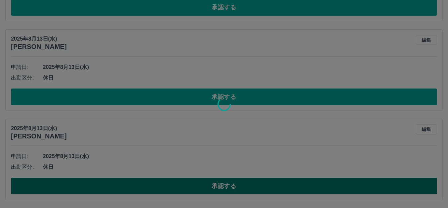
scroll to position [865, 0]
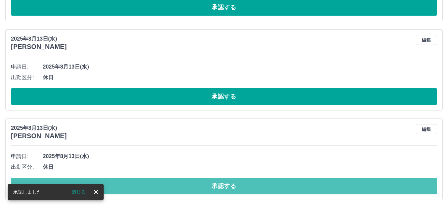
click at [221, 186] on button "承認する" at bounding box center [224, 185] width 426 height 17
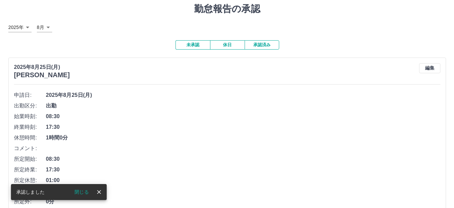
scroll to position [0, 0]
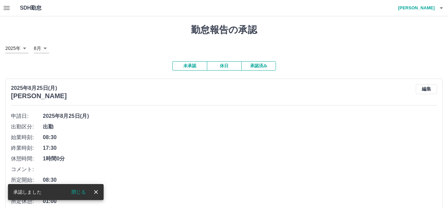
click at [441, 11] on icon "button" at bounding box center [441, 8] width 8 height 8
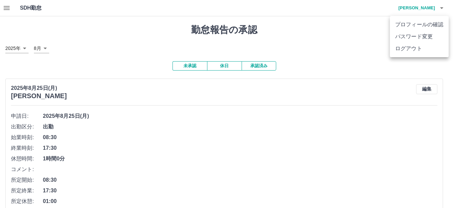
click at [417, 49] on li "ログアウト" at bounding box center [418, 49] width 59 height 12
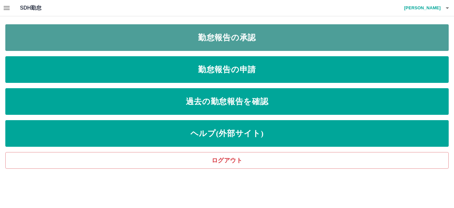
click at [249, 37] on link "勤怠報告の承認" at bounding box center [226, 37] width 443 height 27
